Goal: Check status

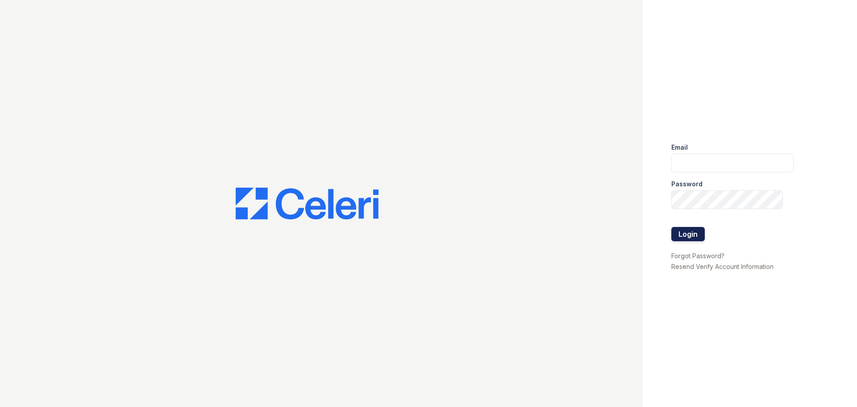
type input "[EMAIL_ADDRESS][DOMAIN_NAME]"
click at [690, 230] on button "Login" at bounding box center [687, 234] width 33 height 14
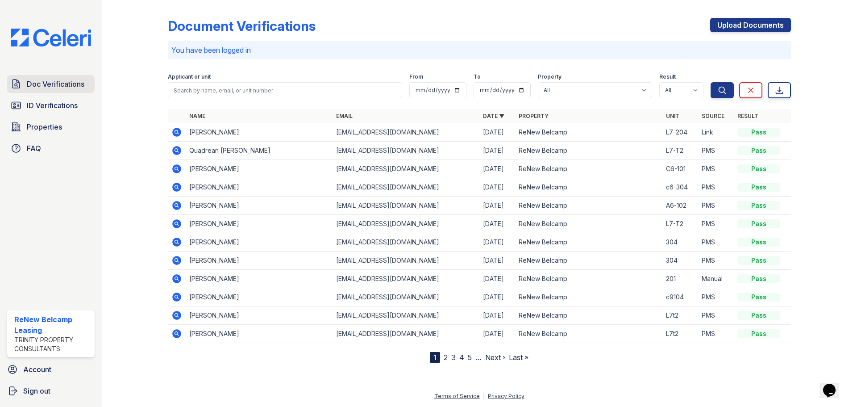
click at [35, 86] on span "Doc Verifications" at bounding box center [56, 84] width 58 height 11
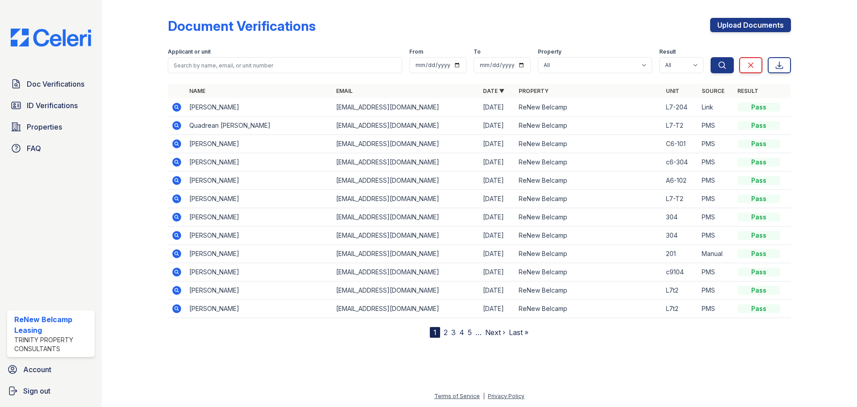
click at [175, 109] on icon at bounding box center [176, 107] width 9 height 9
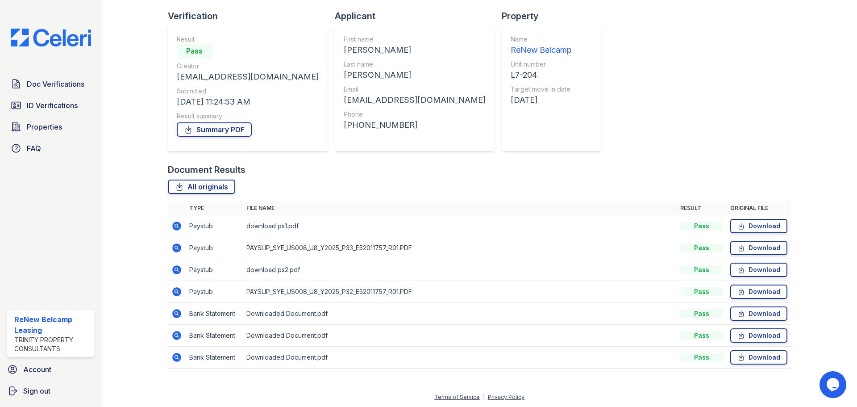
scroll to position [57, 0]
